Goal: Check status: Check status

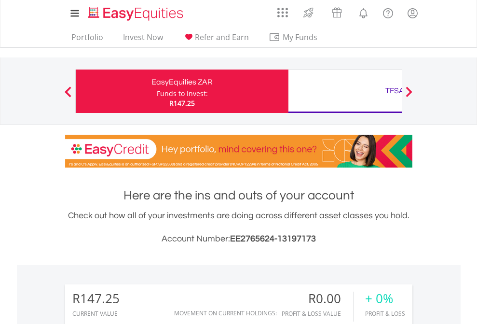
scroll to position [93, 151]
click at [157, 91] on div "Funds to invest:" at bounding box center [182, 94] width 51 height 10
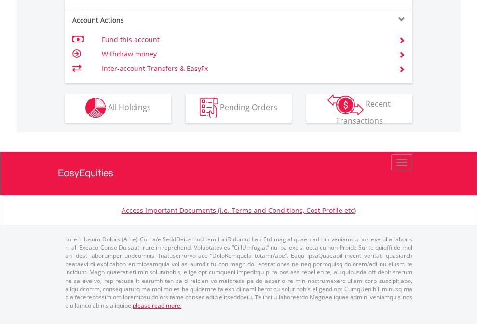
scroll to position [902, 0]
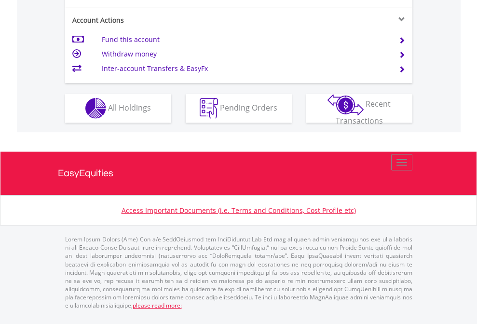
scroll to position [944, 0]
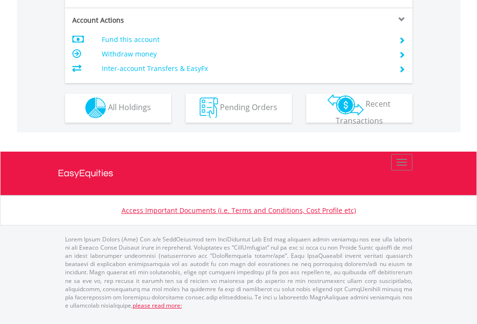
scroll to position [902, 0]
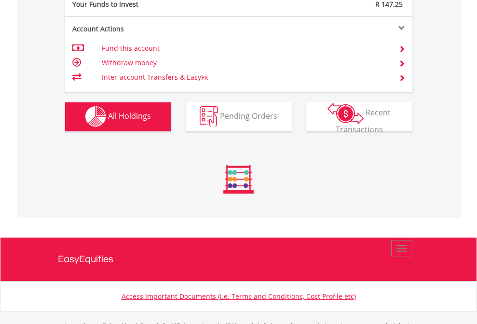
scroll to position [955, 0]
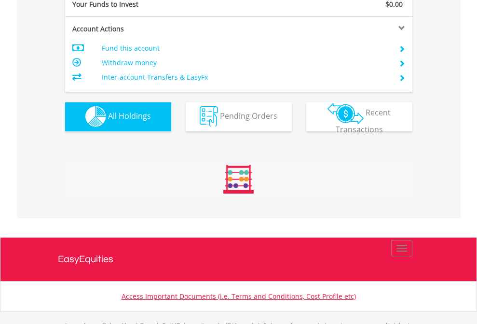
scroll to position [955, 0]
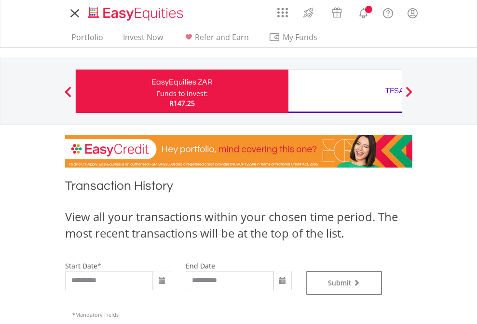
type input "**********"
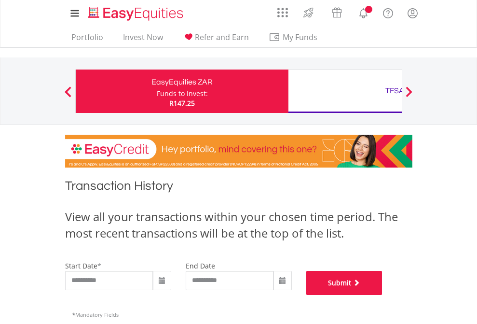
click at [383, 295] on button "Submit" at bounding box center [344, 283] width 76 height 24
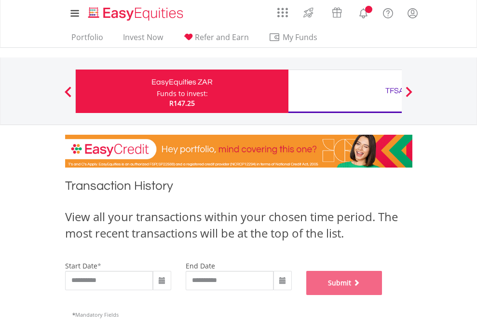
scroll to position [391, 0]
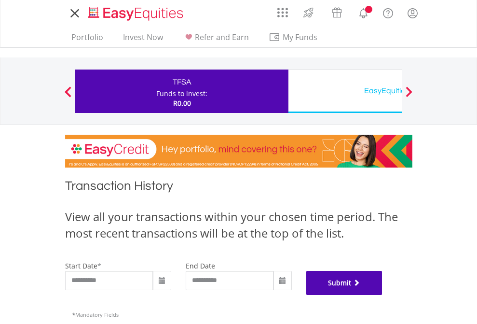
click at [383, 295] on button "Submit" at bounding box center [344, 283] width 76 height 24
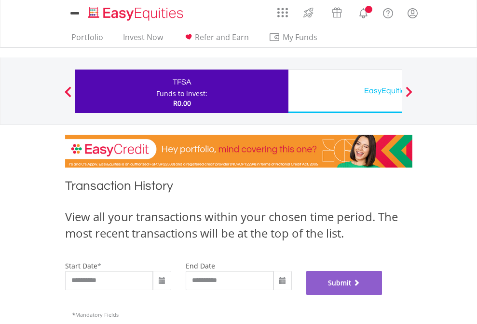
scroll to position [391, 0]
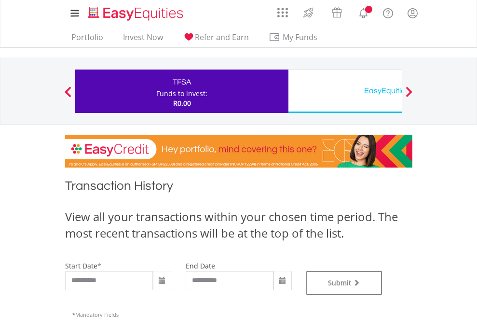
click at [345, 91] on div "EasyEquities USD" at bounding box center [394, 91] width 201 height 14
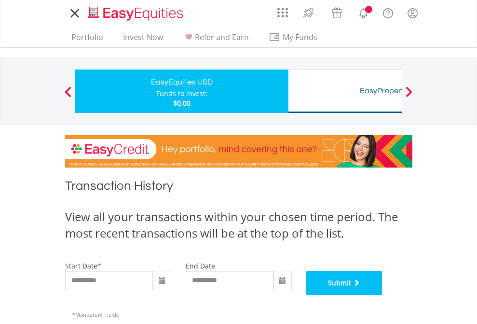
click at [383, 295] on button "Submit" at bounding box center [344, 283] width 76 height 24
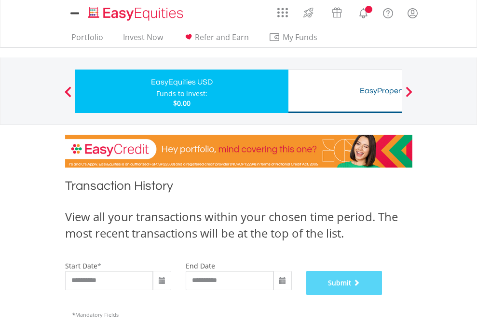
scroll to position [391, 0]
